Goal: Task Accomplishment & Management: Manage account settings

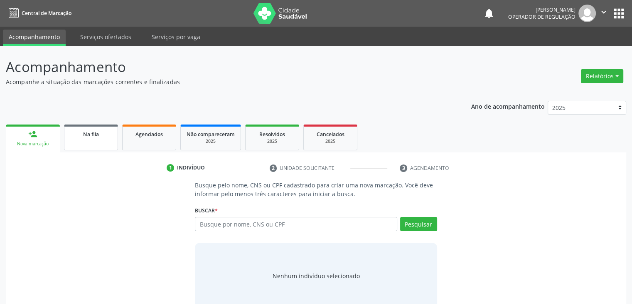
click at [91, 139] on link "Na fila" at bounding box center [91, 137] width 54 height 26
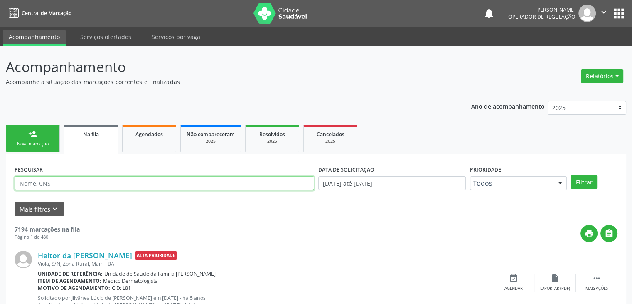
click at [69, 188] on input "text" at bounding box center [165, 183] width 300 height 14
type input "delice maria"
click at [571, 175] on button "Filtrar" at bounding box center [584, 182] width 26 height 14
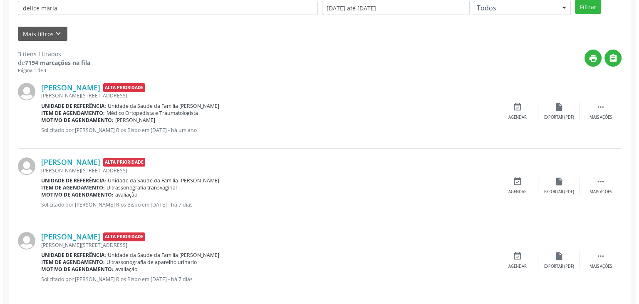
scroll to position [183, 0]
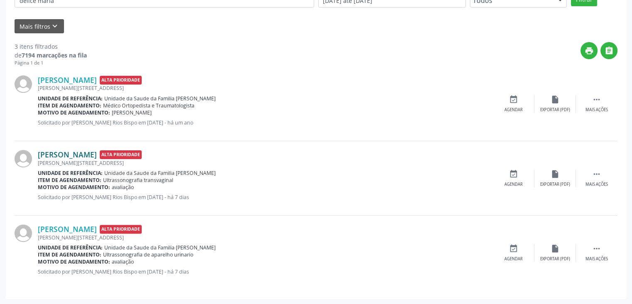
click at [71, 156] on link "[PERSON_NAME]" at bounding box center [67, 154] width 59 height 9
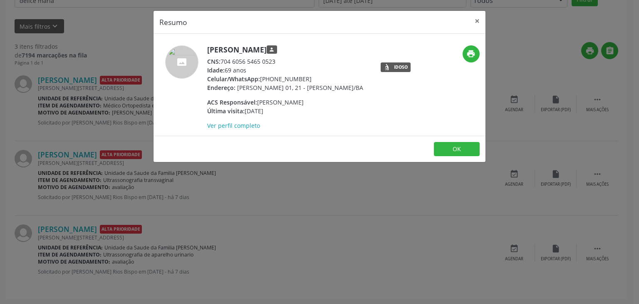
drag, startPoint x: 208, startPoint y: 50, endPoint x: 292, endPoint y: 52, distance: 84.4
click at [292, 52] on h5 "[PERSON_NAME] person" at bounding box center [285, 49] width 156 height 9
click at [241, 56] on div "[PERSON_NAME] person CNS: 704 6056 5465 0523 Idade: 69 anos Celular/WhatsApp: […" at bounding box center [285, 87] width 156 height 84
drag, startPoint x: 208, startPoint y: 46, endPoint x: 217, endPoint y: 45, distance: 8.8
click at [209, 46] on h5 "[PERSON_NAME] person" at bounding box center [285, 49] width 156 height 9
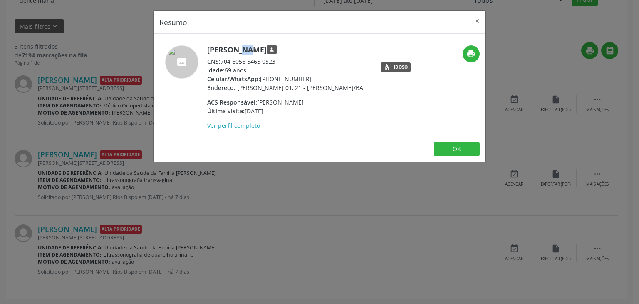
drag, startPoint x: 217, startPoint y: 45, endPoint x: 222, endPoint y: 45, distance: 5.4
click at [221, 45] on h5 "[PERSON_NAME] person" at bounding box center [285, 49] width 156 height 9
drag, startPoint x: 252, startPoint y: 45, endPoint x: 261, endPoint y: 45, distance: 9.2
click at [253, 45] on h5 "[PERSON_NAME] person" at bounding box center [285, 49] width 156 height 9
drag, startPoint x: 261, startPoint y: 45, endPoint x: 276, endPoint y: 46, distance: 15.4
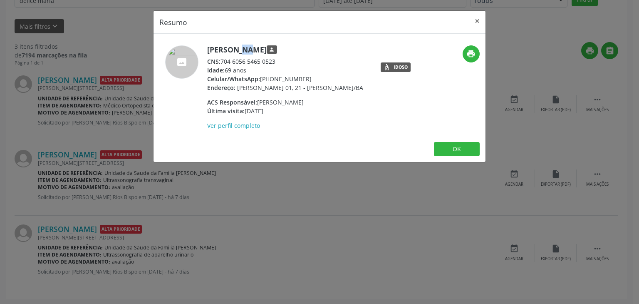
click at [276, 46] on h5 "[PERSON_NAME] person" at bounding box center [285, 49] width 156 height 9
click at [260, 63] on div "CNS: 704 6056 5465 0523" at bounding box center [285, 61] width 156 height 9
drag, startPoint x: 207, startPoint y: 49, endPoint x: 301, endPoint y: 45, distance: 93.6
click at [302, 45] on h5 "[PERSON_NAME] person" at bounding box center [285, 49] width 156 height 9
drag, startPoint x: 298, startPoint y: 47, endPoint x: 292, endPoint y: 49, distance: 6.3
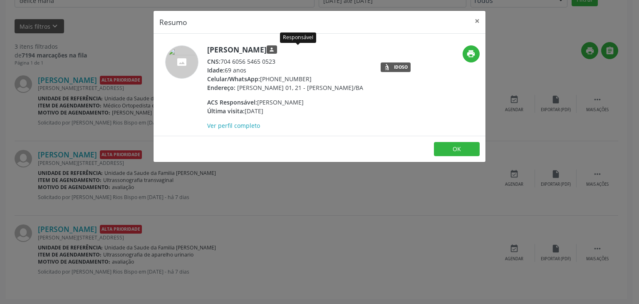
click at [292, 49] on h5 "[PERSON_NAME] person" at bounding box center [285, 49] width 156 height 9
drag, startPoint x: 205, startPoint y: 49, endPoint x: 276, endPoint y: 47, distance: 70.7
click at [274, 47] on div "[PERSON_NAME] person CNS: 704 6056 5465 0523 Idade: 69 anos Celular/WhatsApp: […" at bounding box center [263, 87] width 221 height 84
click at [276, 47] on h5 "[PERSON_NAME] person" at bounding box center [285, 49] width 156 height 9
drag, startPoint x: 281, startPoint y: 47, endPoint x: 286, endPoint y: 47, distance: 5.4
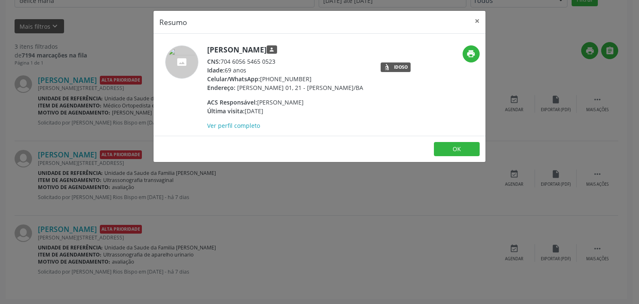
click at [286, 47] on h5 "[PERSON_NAME] person" at bounding box center [285, 49] width 156 height 9
drag, startPoint x: 206, startPoint y: 49, endPoint x: 291, endPoint y: 42, distance: 84.7
click at [291, 42] on div "[PERSON_NAME] person CNS: 704 6056 5465 0523 Idade: 69 anos Celular/WhatsApp: […" at bounding box center [319, 85] width 332 height 102
copy h5 "[PERSON_NAME]"
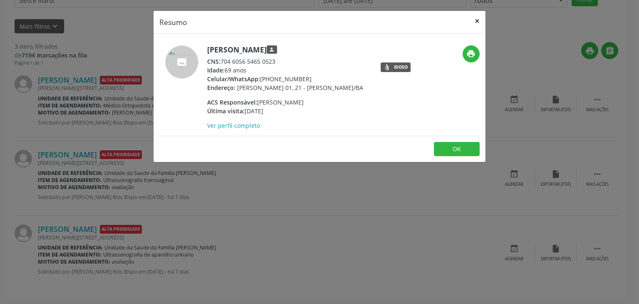
click at [477, 18] on button "×" at bounding box center [477, 21] width 17 height 20
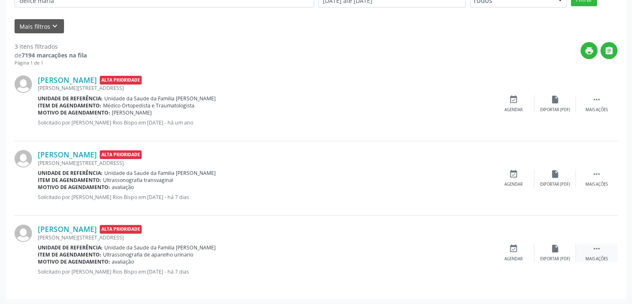
click at [599, 250] on icon "" at bounding box center [597, 248] width 9 height 9
click at [514, 248] on icon "cancel" at bounding box center [513, 248] width 9 height 9
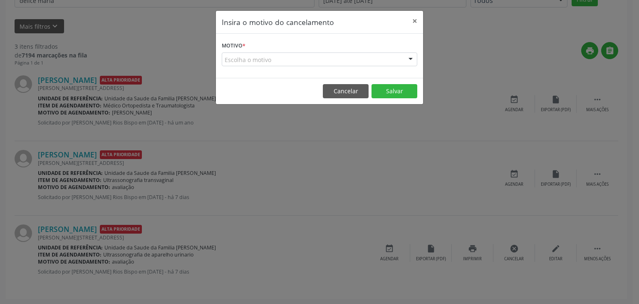
click at [303, 59] on div "Escolha o motivo" at bounding box center [319, 59] width 195 height 14
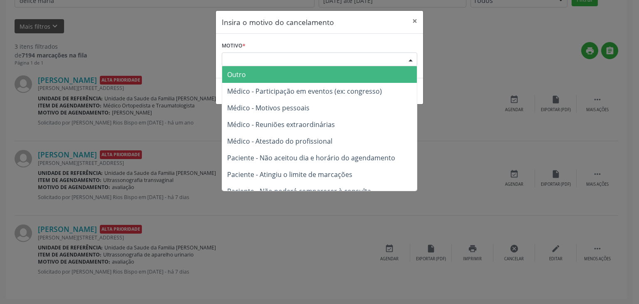
click at [280, 74] on span "Outro" at bounding box center [319, 74] width 195 height 17
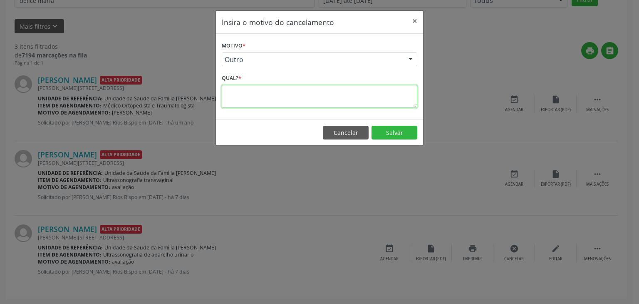
click at [277, 88] on textarea at bounding box center [319, 96] width 195 height 23
type textarea "EXAME REALIZADO"
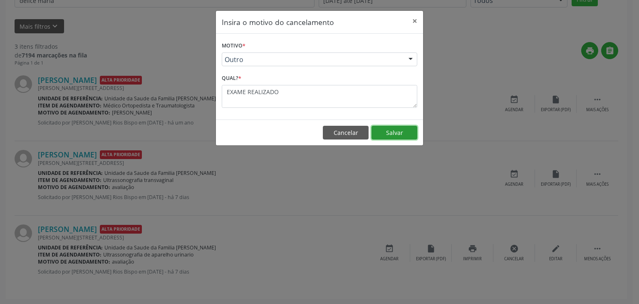
click at [390, 129] on button "Salvar" at bounding box center [394, 133] width 46 height 14
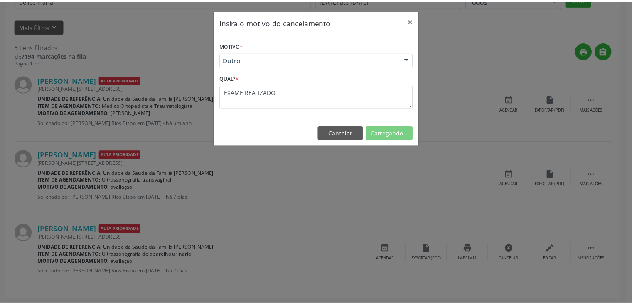
scroll to position [0, 0]
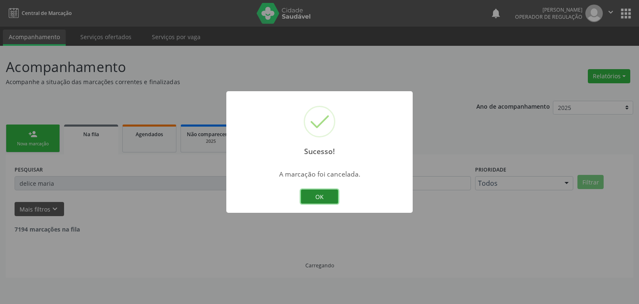
click at [311, 200] on button "OK" at bounding box center [319, 196] width 37 height 14
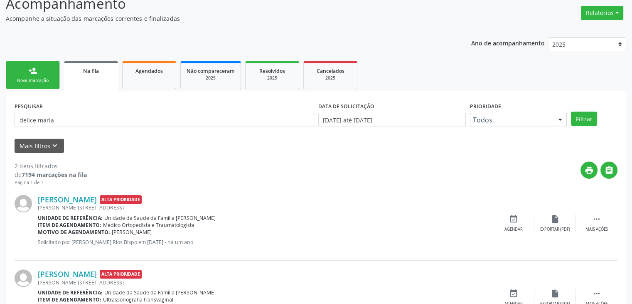
scroll to position [108, 0]
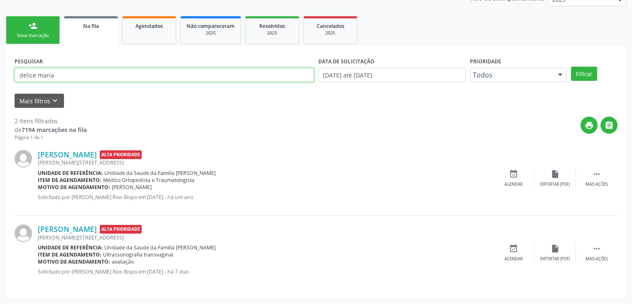
click at [67, 69] on input "delice maria" at bounding box center [165, 75] width 300 height 14
type input "d"
type input "[PERSON_NAME]"
click at [571, 67] on button "Filtrar" at bounding box center [584, 74] width 26 height 14
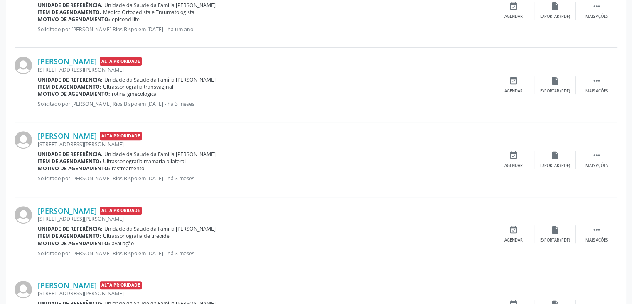
scroll to position [290, 0]
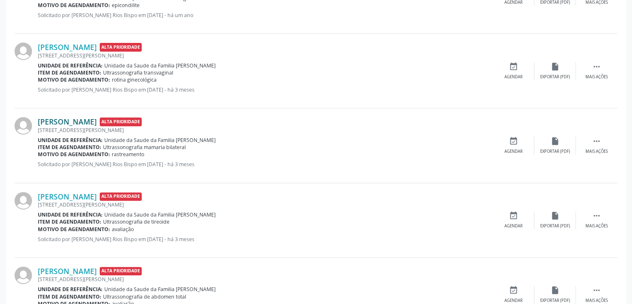
click at [97, 124] on link "[PERSON_NAME]" at bounding box center [67, 121] width 59 height 9
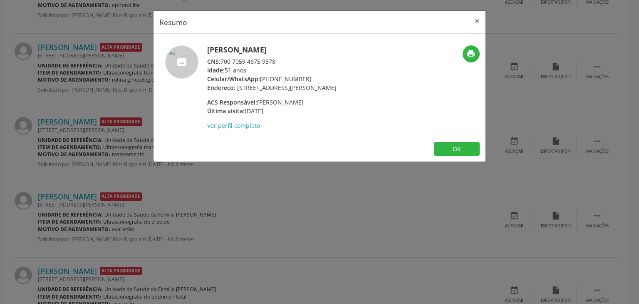
drag, startPoint x: 203, startPoint y: 51, endPoint x: 299, endPoint y: 47, distance: 96.5
click at [265, 47] on div "[PERSON_NAME] CNS: 700 7059 4675 9378 Idade: 51 anos Celular/WhatsApp: [PHONE_N…" at bounding box center [263, 87] width 221 height 84
drag, startPoint x: 299, startPoint y: 47, endPoint x: 324, endPoint y: 47, distance: 25.0
click at [322, 47] on h5 "[PERSON_NAME]" at bounding box center [271, 49] width 129 height 9
click at [326, 47] on h5 "[PERSON_NAME]" at bounding box center [271, 49] width 129 height 9
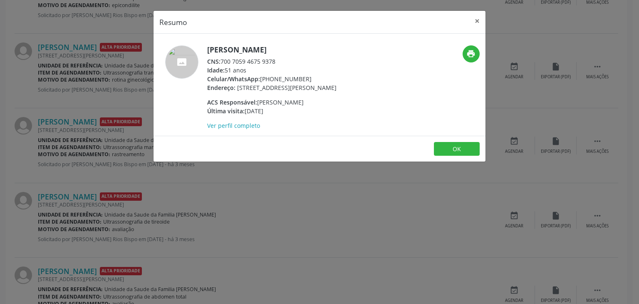
drag, startPoint x: 206, startPoint y: 48, endPoint x: 311, endPoint y: 49, distance: 104.8
click at [311, 49] on div "[PERSON_NAME] CNS: 700 7059 4675 9378 Idade: 51 anos Celular/WhatsApp: [PHONE_N…" at bounding box center [263, 87] width 221 height 84
copy h5 "[PERSON_NAME]"
drag, startPoint x: 262, startPoint y: 80, endPoint x: 308, endPoint y: 76, distance: 46.3
click at [308, 76] on div "Celular/WhatsApp: [PHONE_NUMBER]" at bounding box center [271, 78] width 129 height 9
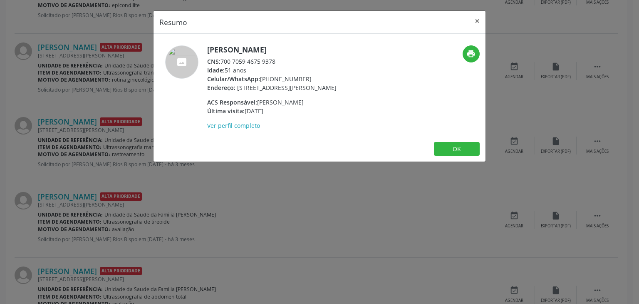
copy div "[PHONE_NUMBER]"
click at [472, 24] on button "×" at bounding box center [477, 21] width 17 height 20
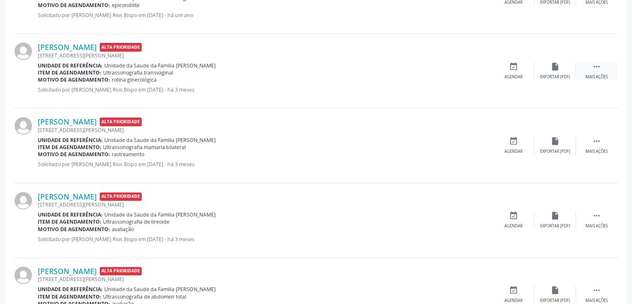
click at [600, 70] on div " Mais ações" at bounding box center [597, 71] width 42 height 18
click at [516, 70] on div "cancel Cancelar" at bounding box center [514, 71] width 42 height 18
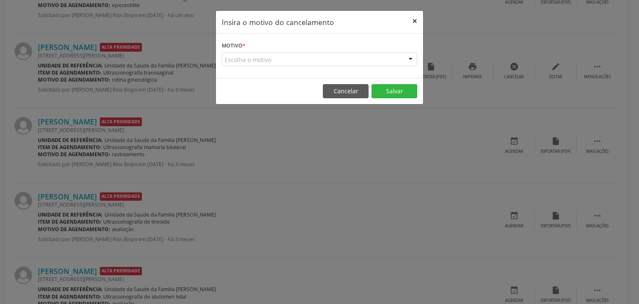
click at [411, 20] on button "×" at bounding box center [414, 21] width 17 height 20
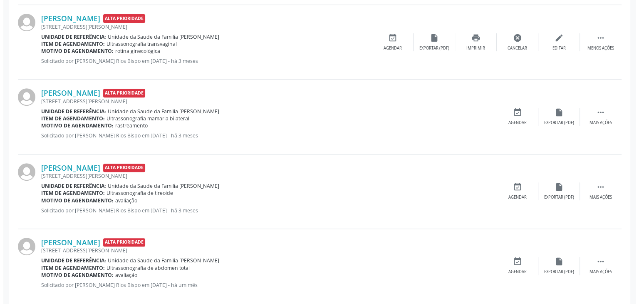
scroll to position [331, 0]
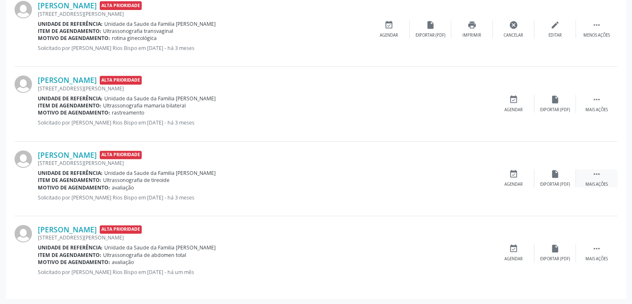
click at [585, 178] on div " Mais ações" at bounding box center [597, 178] width 42 height 18
click at [503, 173] on div "cancel Cancelar" at bounding box center [514, 178] width 42 height 18
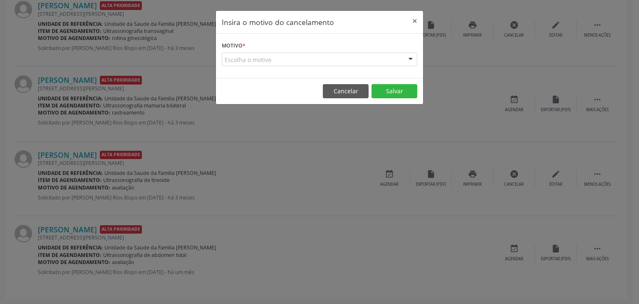
click at [289, 57] on div "Escolha o motivo" at bounding box center [319, 59] width 195 height 14
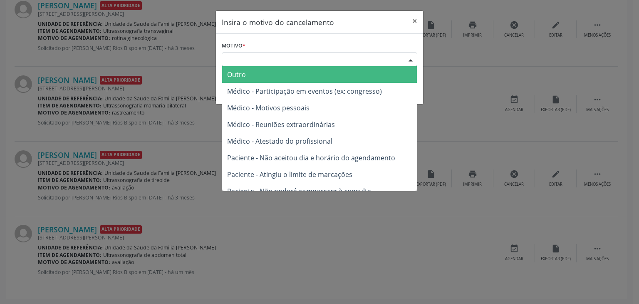
click at [272, 75] on span "Outro" at bounding box center [319, 74] width 195 height 17
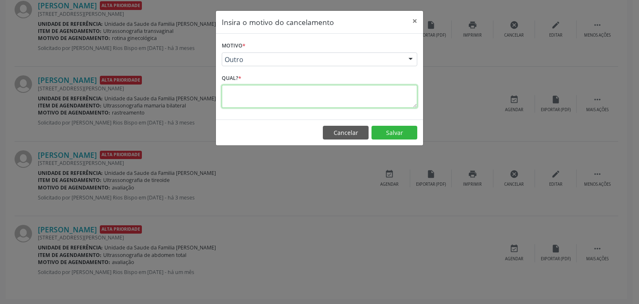
click at [268, 85] on textarea at bounding box center [319, 96] width 195 height 23
type textarea "EXAME REALIZADO"
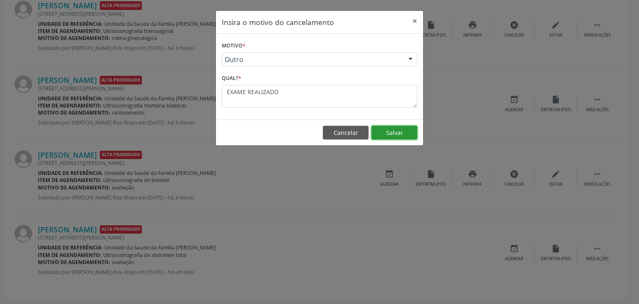
click at [381, 127] on button "Salvar" at bounding box center [394, 133] width 46 height 14
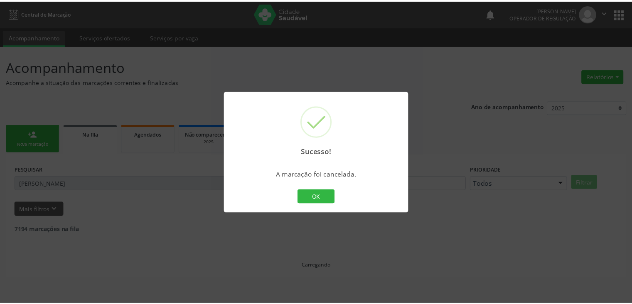
scroll to position [0, 0]
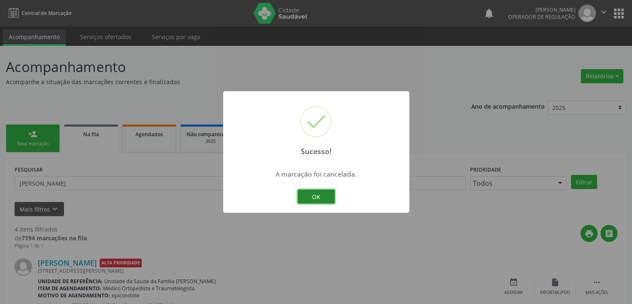
click at [316, 193] on button "OK" at bounding box center [316, 196] width 37 height 14
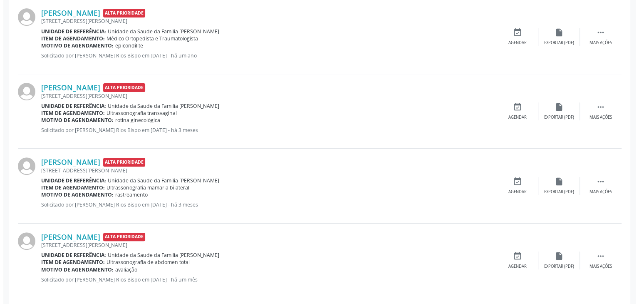
scroll to position [257, 0]
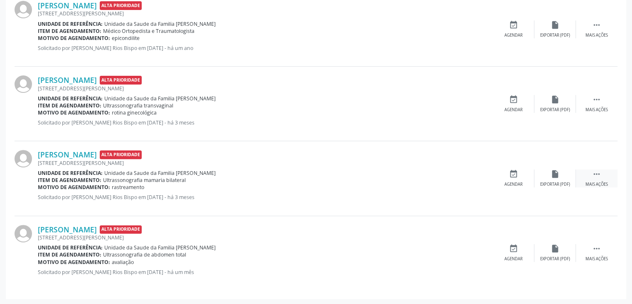
click at [594, 181] on div "Mais ações" at bounding box center [597, 184] width 22 height 6
click at [519, 185] on div "Cancelar" at bounding box center [514, 184] width 20 height 6
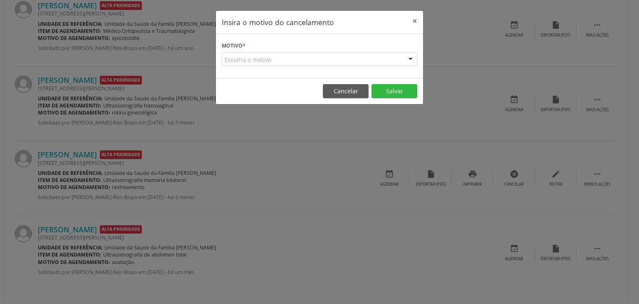
click at [285, 57] on div "Escolha o motivo" at bounding box center [319, 59] width 195 height 14
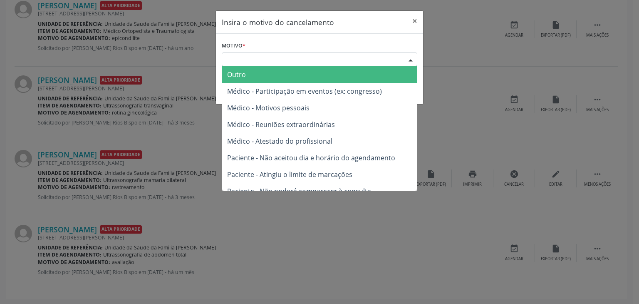
click at [270, 73] on span "Outro" at bounding box center [319, 74] width 195 height 17
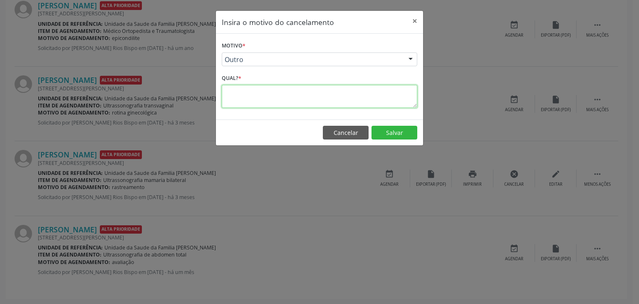
click at [264, 95] on textarea at bounding box center [319, 96] width 195 height 23
type textarea "EXAME REALIZADO"
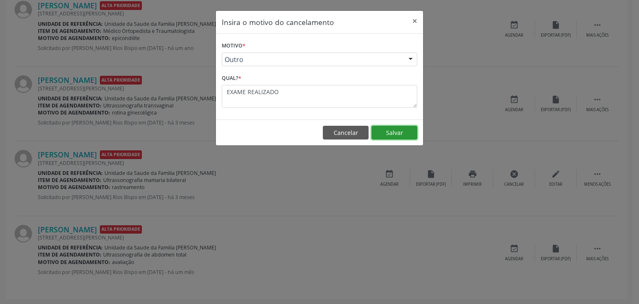
click at [390, 132] on button "Salvar" at bounding box center [394, 133] width 46 height 14
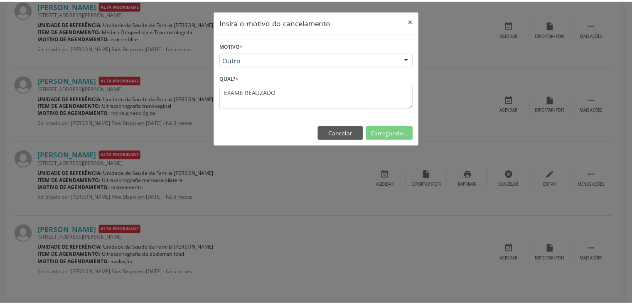
scroll to position [0, 0]
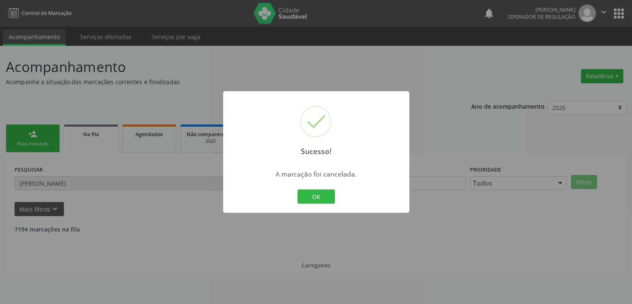
click at [326, 185] on div "Sucesso! × A marcação foi cancelada. OK Cancel" at bounding box center [316, 151] width 186 height 121
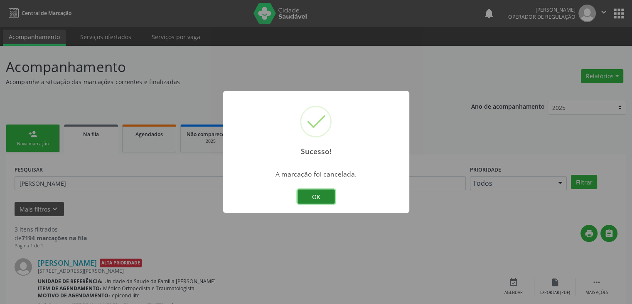
click at [321, 197] on button "OK" at bounding box center [316, 196] width 37 height 14
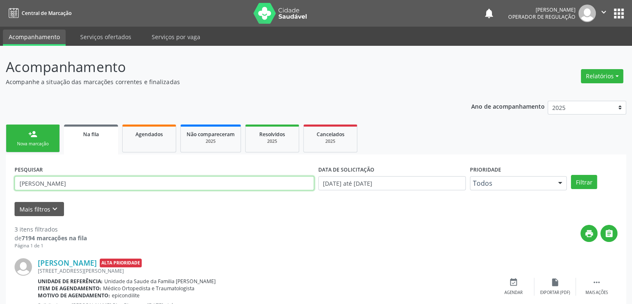
click at [122, 185] on input "[PERSON_NAME]" at bounding box center [165, 183] width 300 height 14
type input "J"
type input "[PERSON_NAME]"
click at [571, 175] on button "Filtrar" at bounding box center [584, 182] width 26 height 14
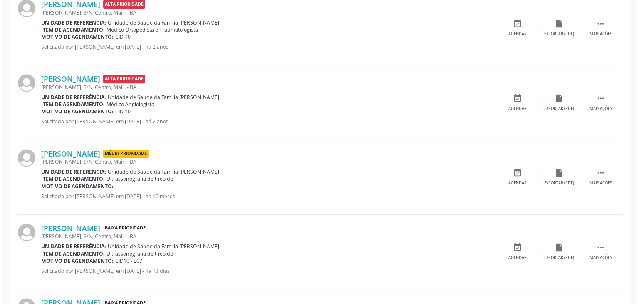
scroll to position [406, 0]
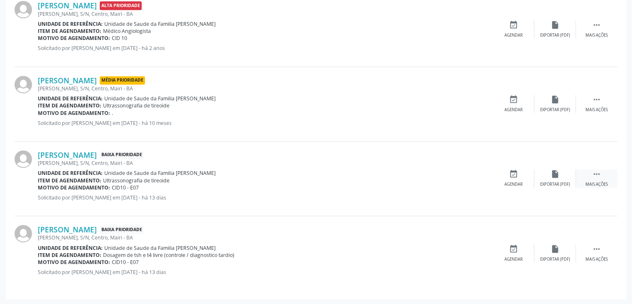
click at [599, 175] on icon "" at bounding box center [597, 173] width 9 height 9
click at [529, 180] on div "cancel Cancelar" at bounding box center [514, 178] width 42 height 18
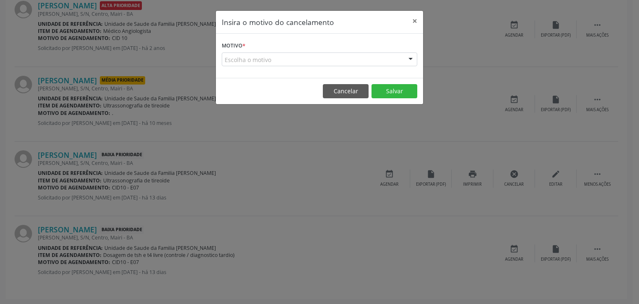
click at [294, 59] on div "Escolha o motivo" at bounding box center [319, 59] width 195 height 14
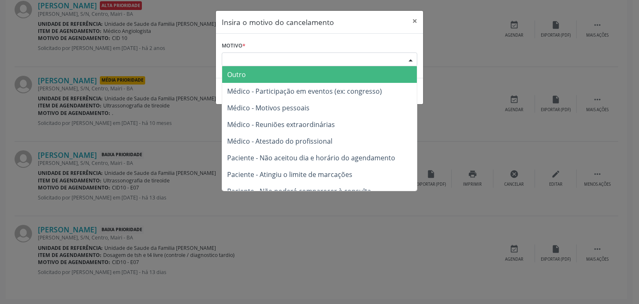
click at [281, 73] on span "Outro" at bounding box center [319, 74] width 195 height 17
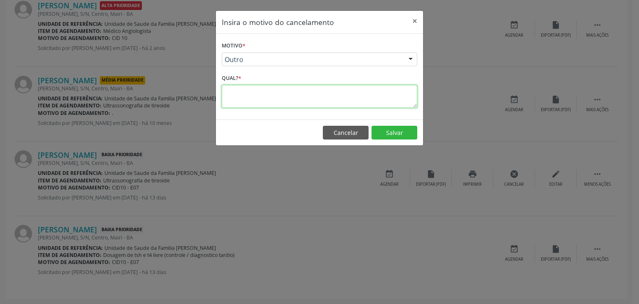
click at [277, 95] on textarea at bounding box center [319, 96] width 195 height 23
type textarea "EXAME REALIZADO"
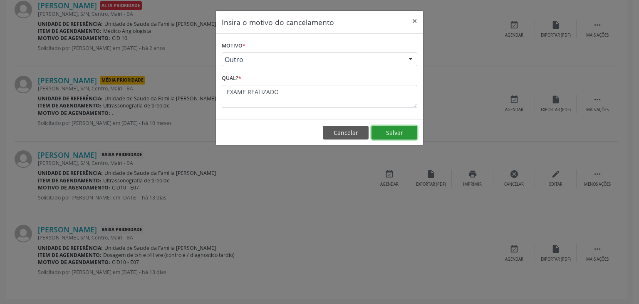
click at [384, 131] on button "Salvar" at bounding box center [394, 133] width 46 height 14
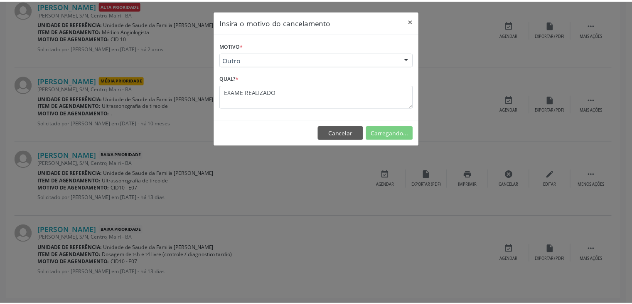
scroll to position [0, 0]
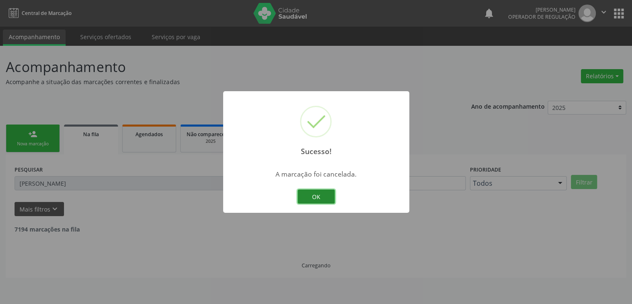
click at [309, 190] on button "OK" at bounding box center [316, 196] width 37 height 14
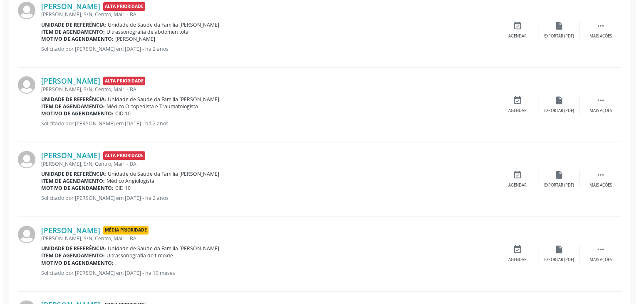
scroll to position [331, 0]
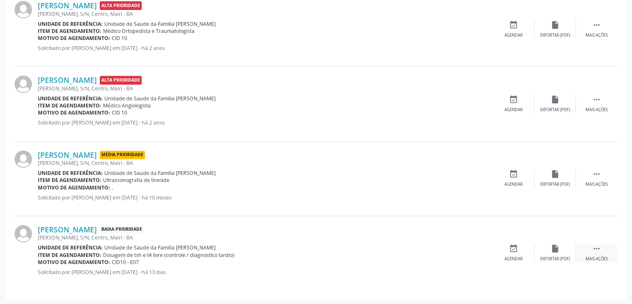
click at [600, 254] on div " Mais ações" at bounding box center [597, 253] width 42 height 18
click at [509, 253] on div "cancel Cancelar" at bounding box center [514, 253] width 42 height 18
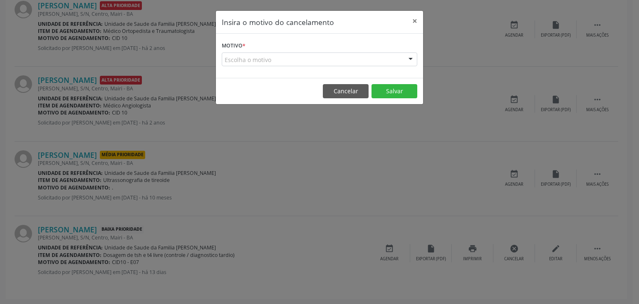
drag, startPoint x: 284, startPoint y: 59, endPoint x: 279, endPoint y: 60, distance: 4.5
click at [283, 58] on div "Escolha o motivo" at bounding box center [319, 59] width 195 height 14
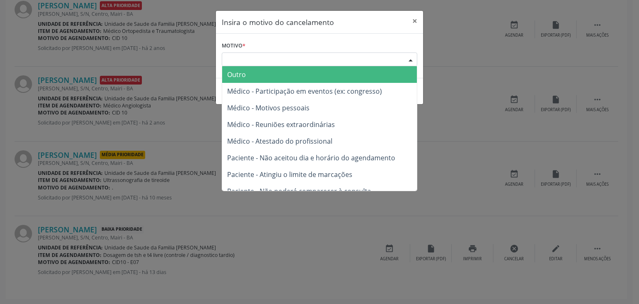
click at [270, 75] on span "Outro" at bounding box center [319, 74] width 195 height 17
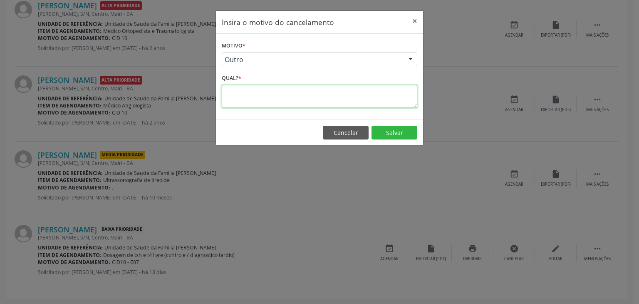
click at [266, 95] on textarea at bounding box center [319, 96] width 195 height 23
type textarea "EXAME REALIZADO"
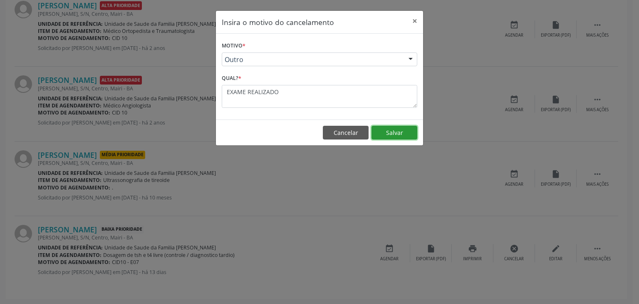
click at [403, 134] on button "Salvar" at bounding box center [394, 133] width 46 height 14
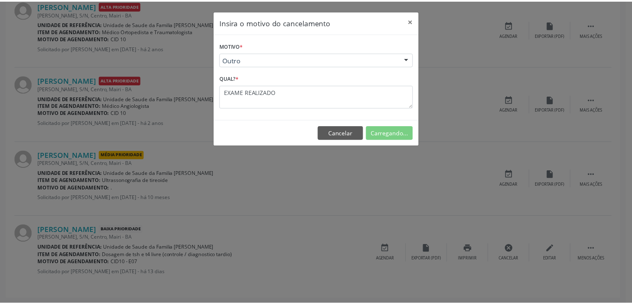
scroll to position [0, 0]
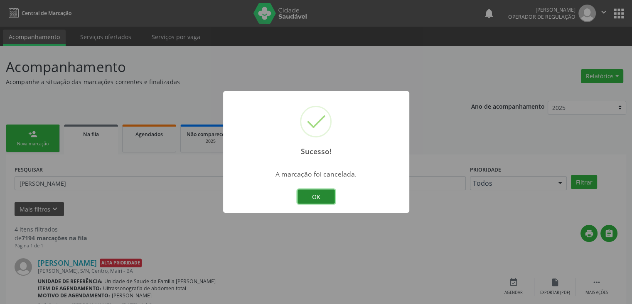
click at [310, 193] on button "OK" at bounding box center [316, 196] width 37 height 14
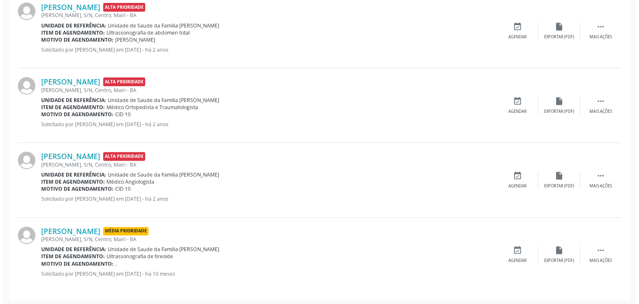
scroll to position [257, 0]
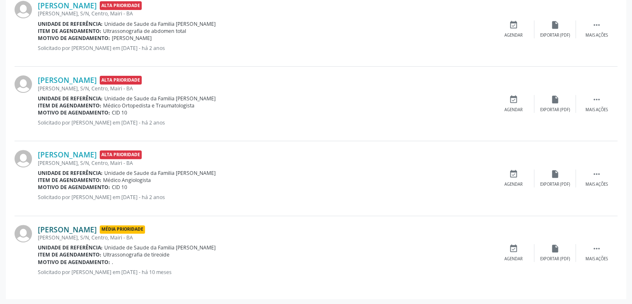
click at [97, 231] on link "[PERSON_NAME]" at bounding box center [67, 229] width 59 height 9
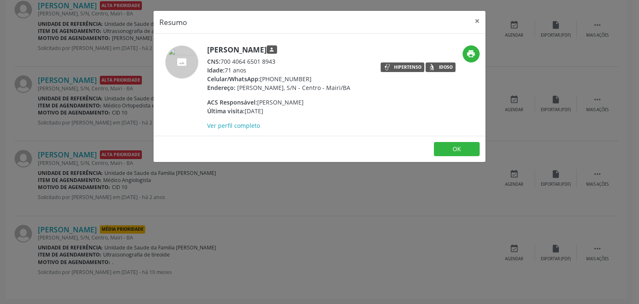
drag, startPoint x: 207, startPoint y: 49, endPoint x: 340, endPoint y: 49, distance: 132.7
click at [340, 49] on h5 "[PERSON_NAME] person" at bounding box center [278, 49] width 143 height 9
copy h5 "[PERSON_NAME]"
drag, startPoint x: 259, startPoint y: 79, endPoint x: 306, endPoint y: 77, distance: 46.6
click at [306, 77] on div "Celular/WhatsApp: [PHONE_NUMBER]" at bounding box center [278, 78] width 143 height 9
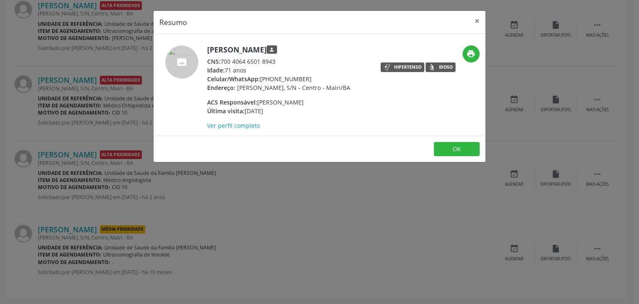
copy div "[PHONE_NUMBER]"
click at [474, 18] on button "×" at bounding box center [477, 21] width 17 height 20
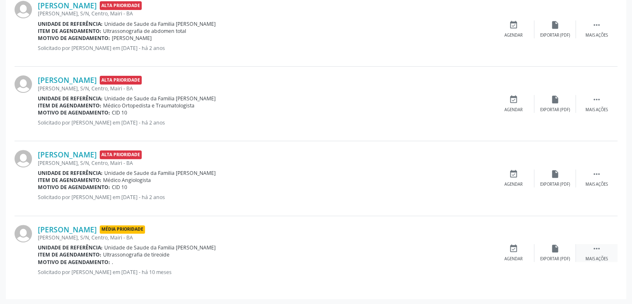
click at [593, 245] on icon "" at bounding box center [597, 248] width 9 height 9
click at [513, 252] on div "cancel Cancelar" at bounding box center [514, 253] width 42 height 18
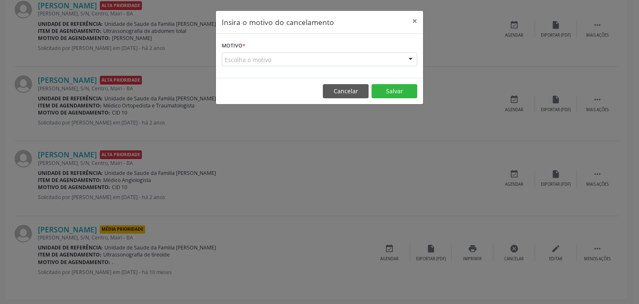
click at [281, 61] on div "Escolha o motivo" at bounding box center [319, 59] width 195 height 14
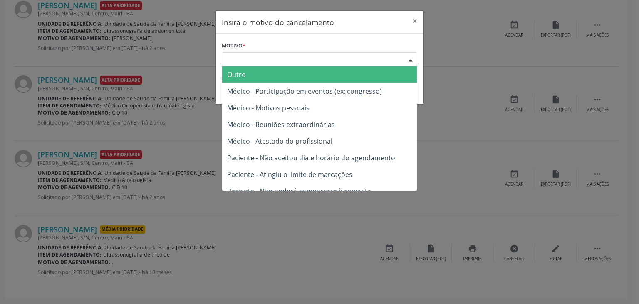
click at [264, 80] on span "Outro" at bounding box center [319, 74] width 195 height 17
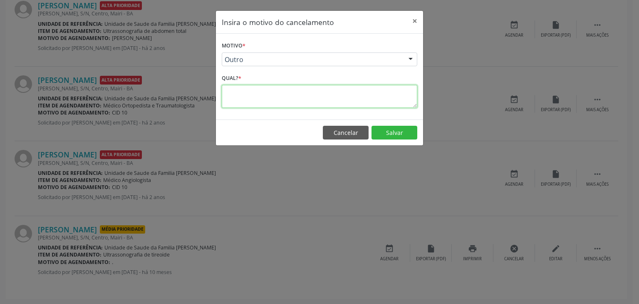
click at [264, 95] on textarea at bounding box center [319, 96] width 195 height 23
type textarea "EXAME REALIZADO"
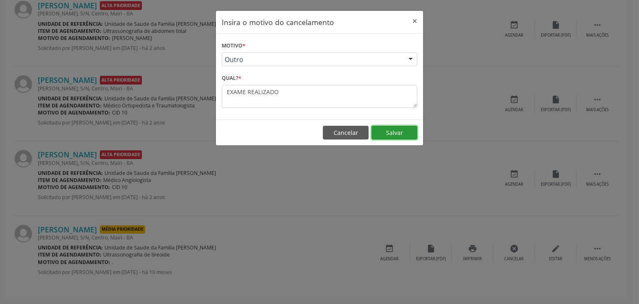
click at [384, 136] on button "Salvar" at bounding box center [394, 133] width 46 height 14
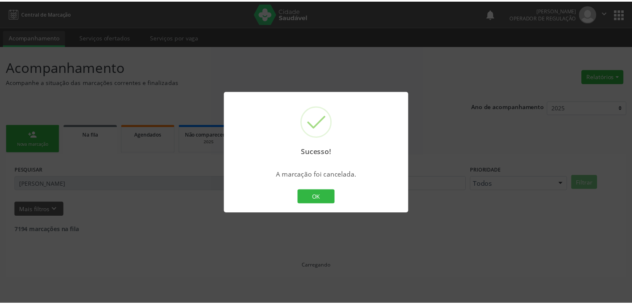
scroll to position [0, 0]
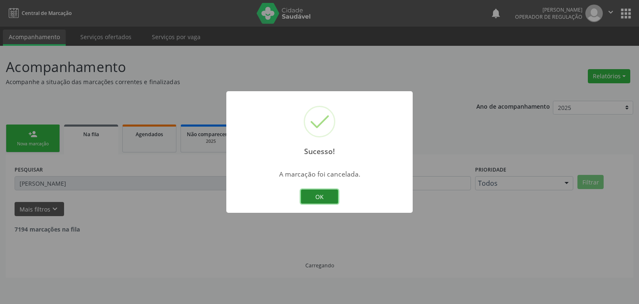
click at [308, 195] on button "OK" at bounding box center [319, 196] width 37 height 14
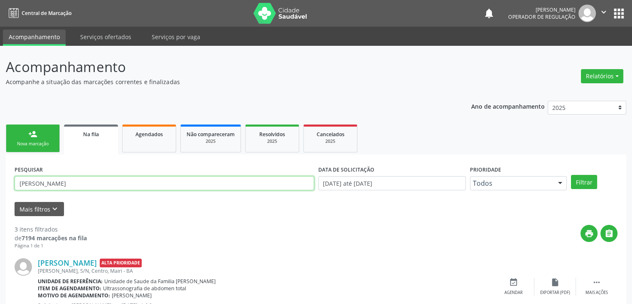
drag, startPoint x: 90, startPoint y: 181, endPoint x: 0, endPoint y: 175, distance: 90.0
click at [0, 175] on div "Acompanhamento Acompanhe a situação das marcações correntes e finalizadas Relat…" at bounding box center [316, 266] width 632 height 441
click at [88, 179] on input "[PERSON_NAME]" at bounding box center [165, 183] width 300 height 14
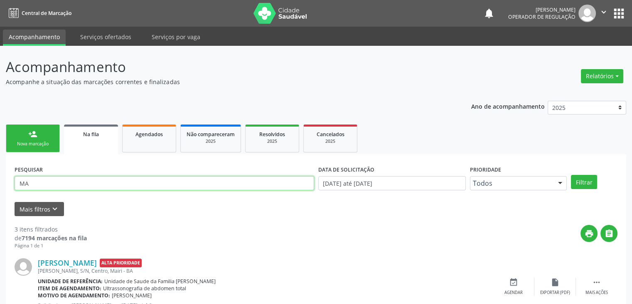
type input "M"
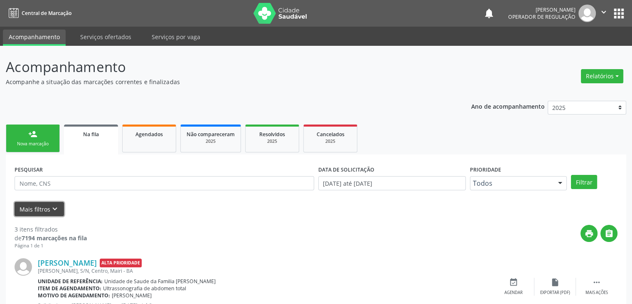
click at [48, 213] on button "Mais filtros keyboard_arrow_down" at bounding box center [39, 209] width 49 height 15
